Goal: Navigation & Orientation: Find specific page/section

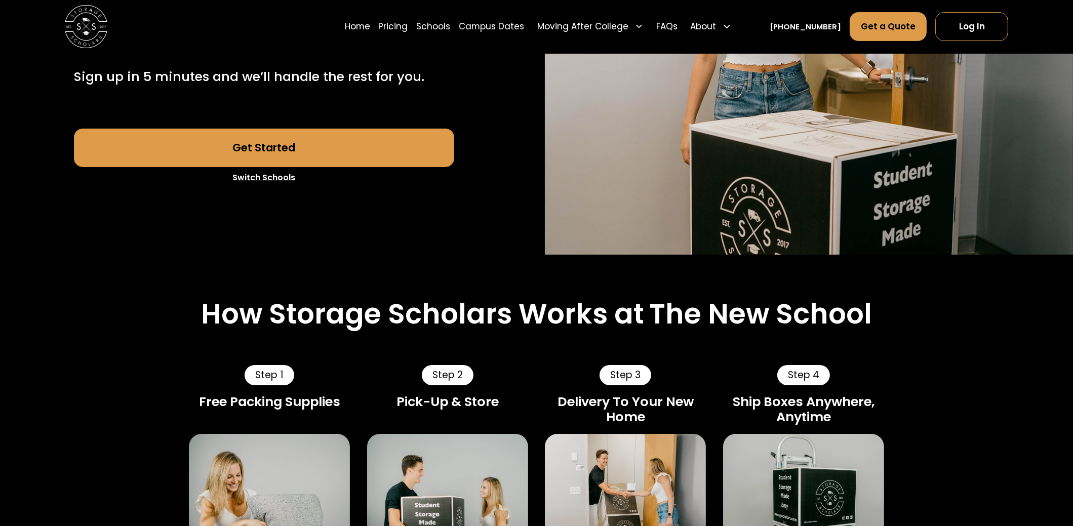
scroll to position [304, 0]
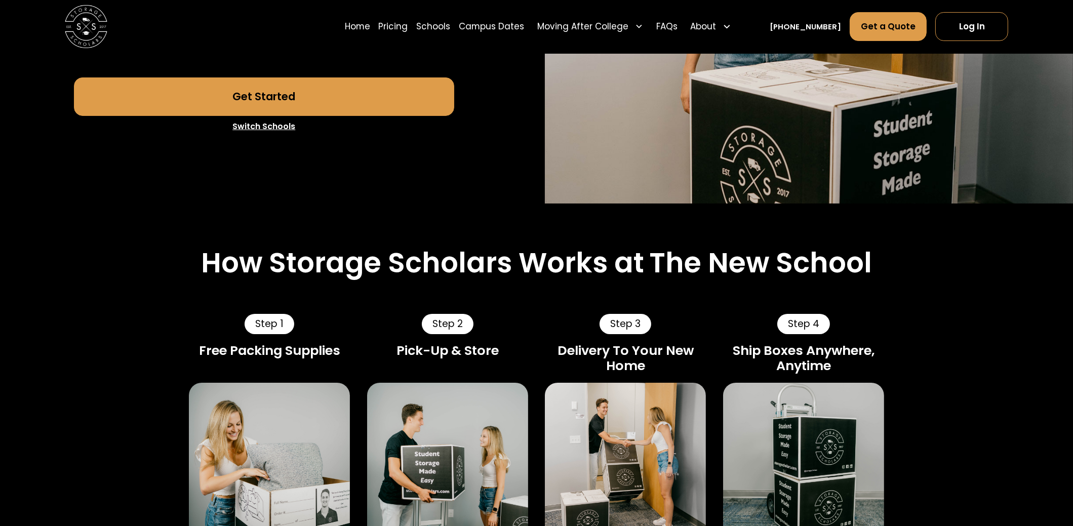
click at [283, 125] on link "Switch Schools" at bounding box center [264, 126] width 380 height 21
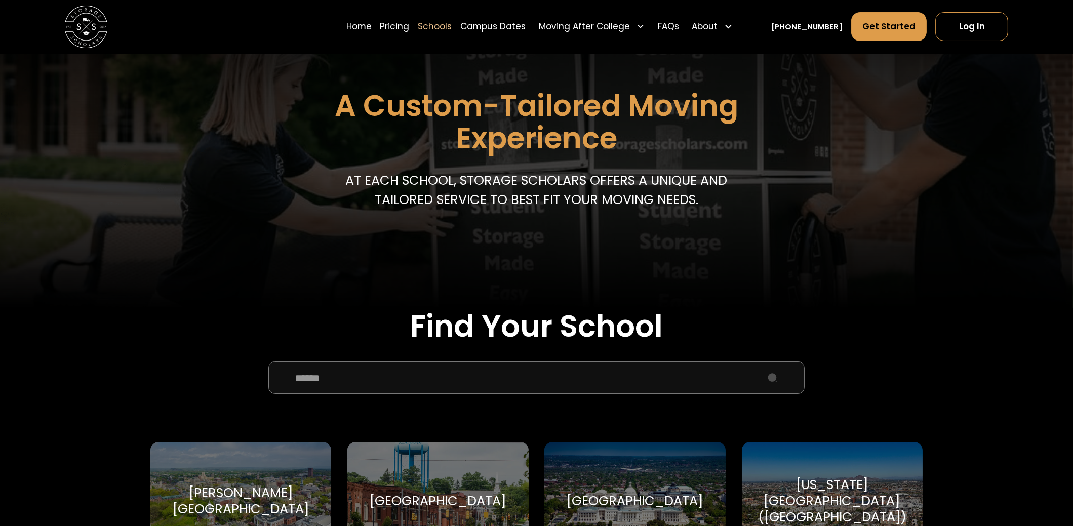
click at [416, 386] on input "School Select Form" at bounding box center [536, 378] width 536 height 32
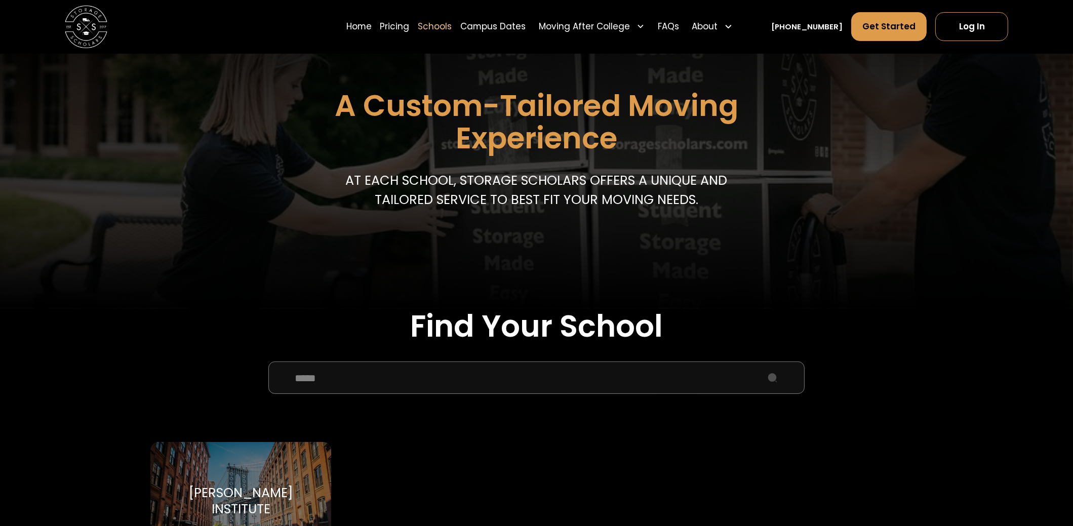
scroll to position [202, 0]
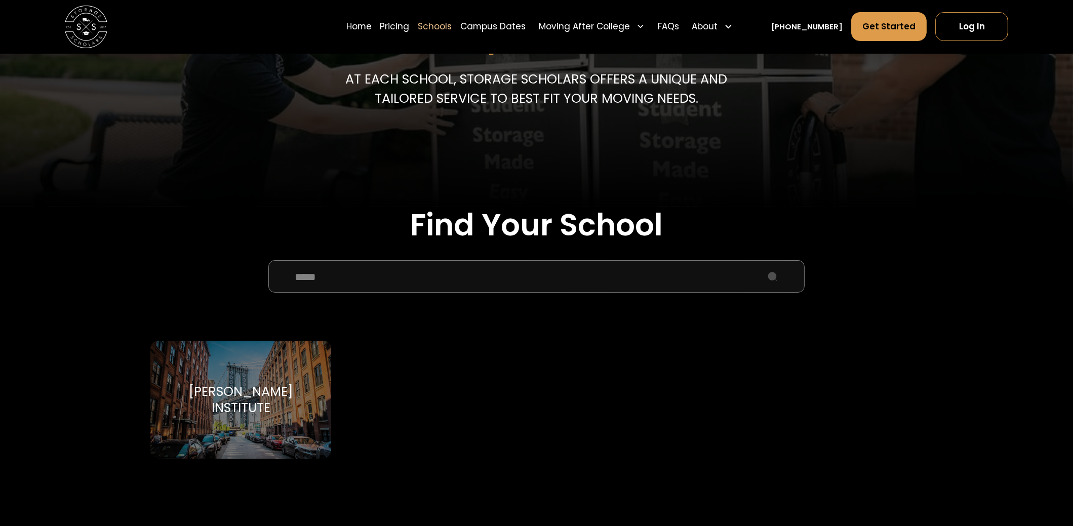
type input "*****"
click at [248, 427] on div "Pratt Institute Pratt Institute" at bounding box center [240, 400] width 181 height 118
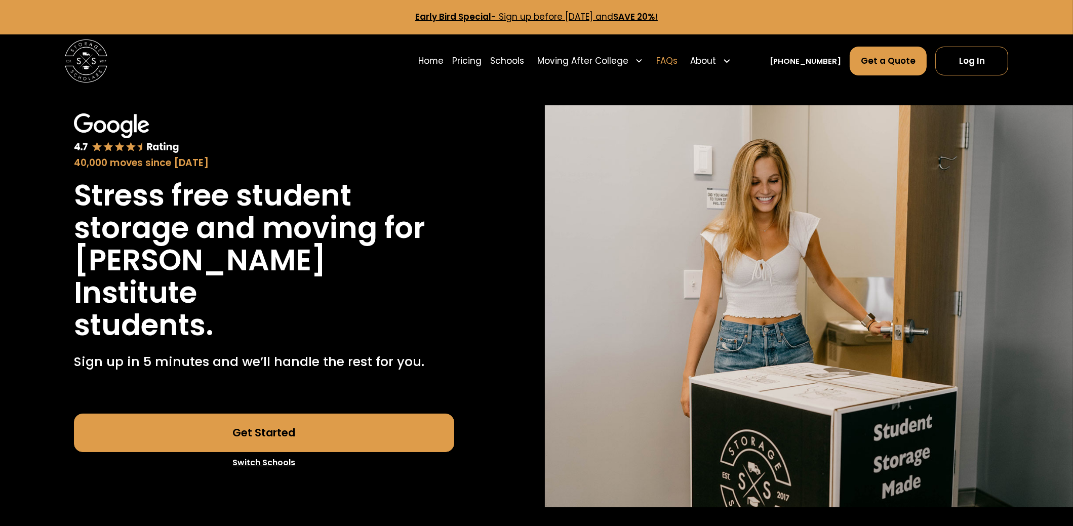
click at [678, 61] on link "FAQs" at bounding box center [667, 61] width 21 height 30
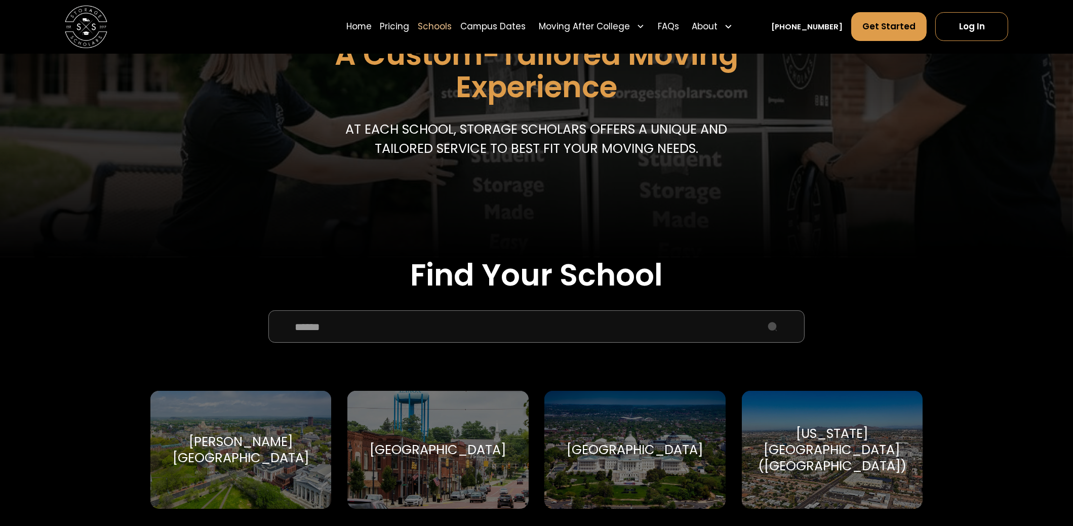
scroll to position [202, 0]
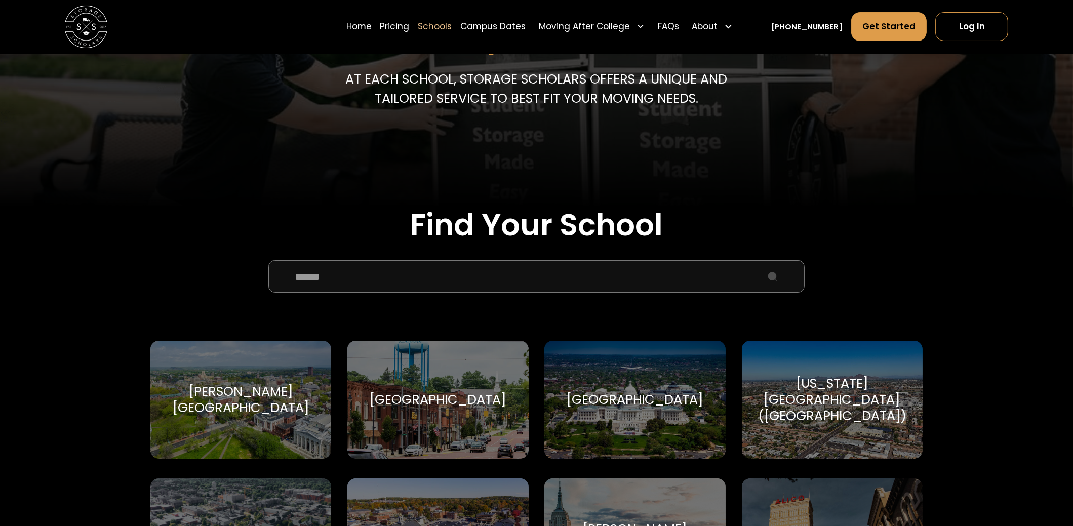
click at [391, 279] on input "School Select Form" at bounding box center [536, 276] width 536 height 32
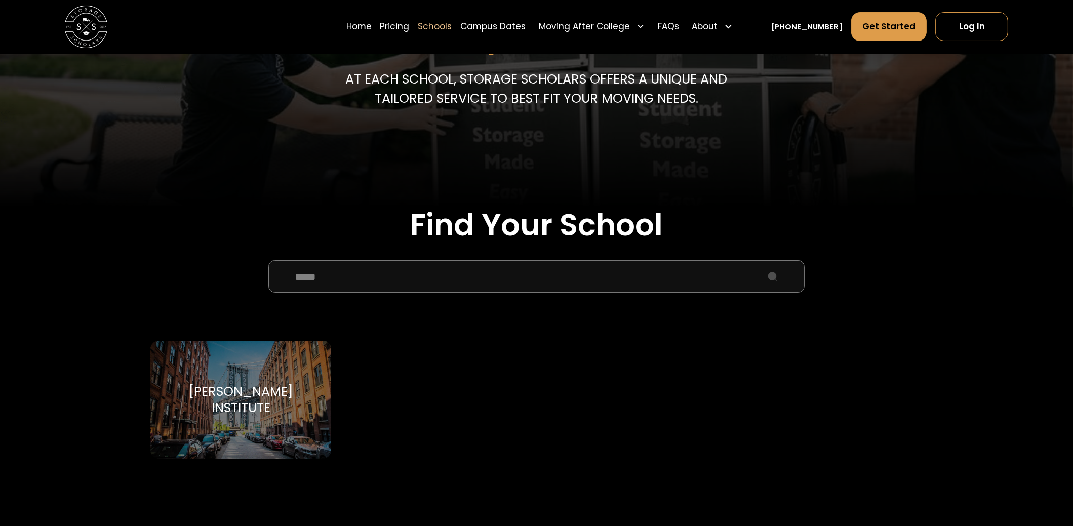
type input "*****"
click at [279, 393] on div "[PERSON_NAME] Institute" at bounding box center [241, 400] width 156 height 32
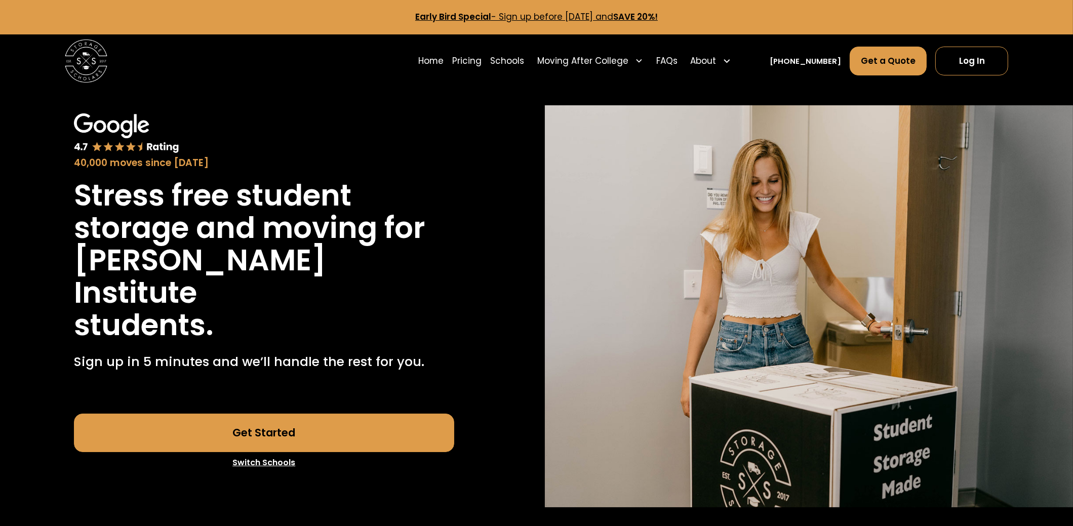
scroll to position [50, 0]
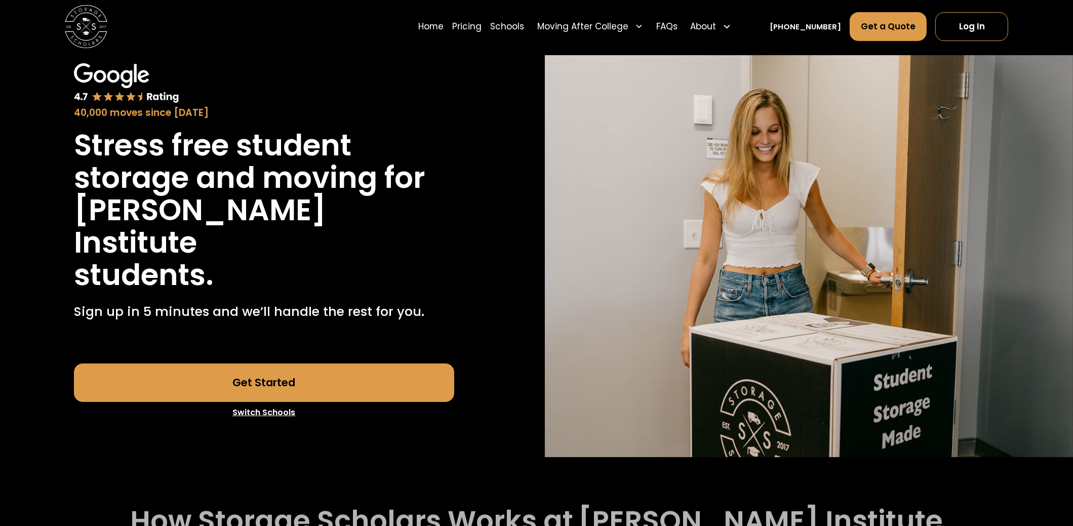
click at [327, 364] on link "Get Started" at bounding box center [264, 383] width 380 height 38
